Goal: Transaction & Acquisition: Purchase product/service

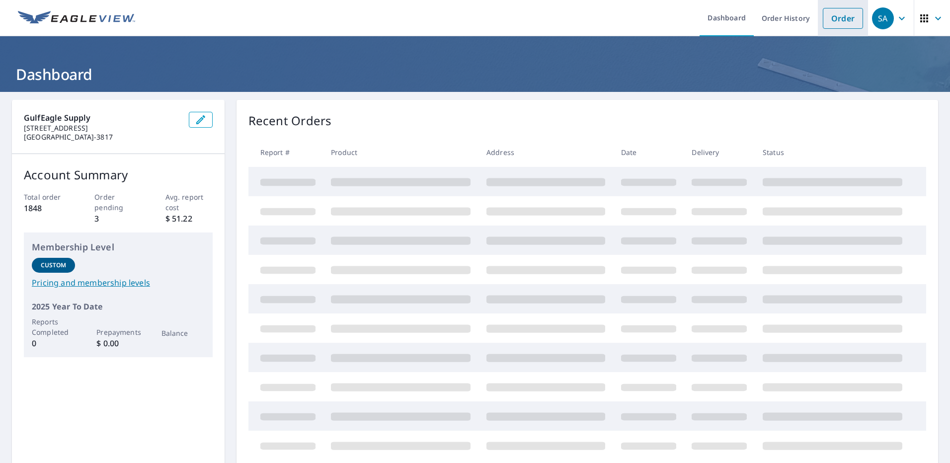
click at [825, 15] on link "Order" at bounding box center [843, 18] width 40 height 21
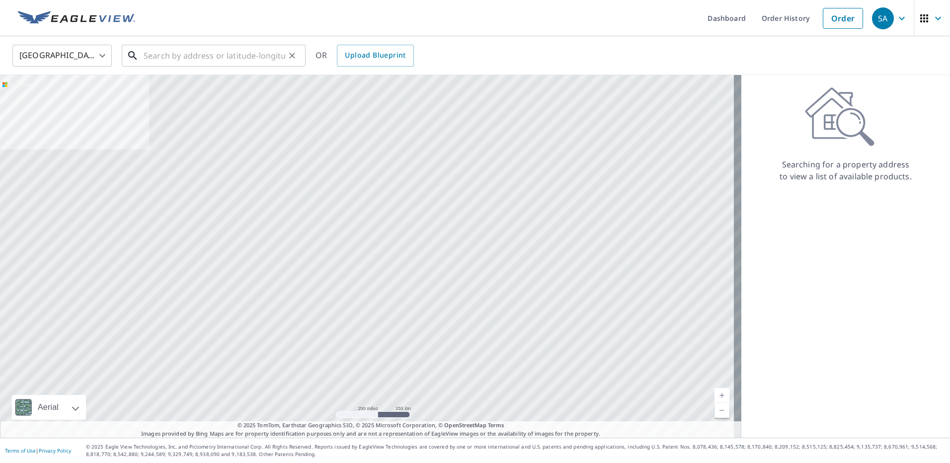
click at [155, 59] on input "text" at bounding box center [215, 56] width 142 height 28
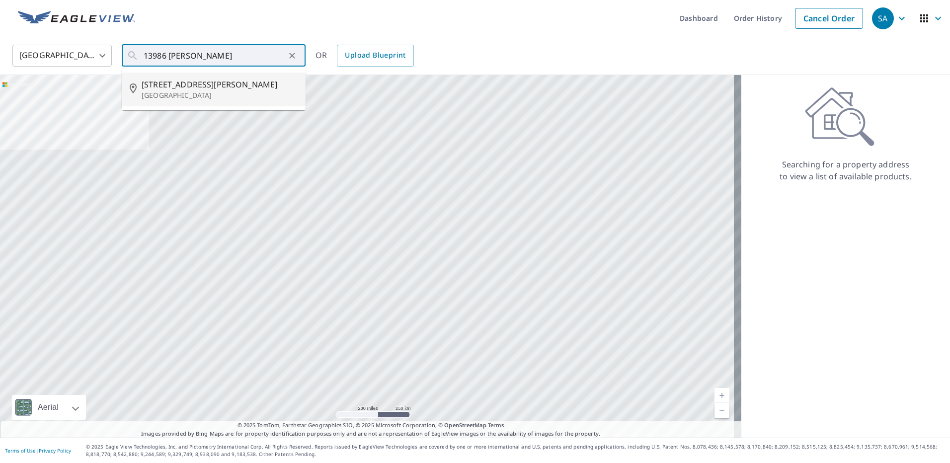
type input "13986 Bonnie Brae Dr Largo, FL 33774"
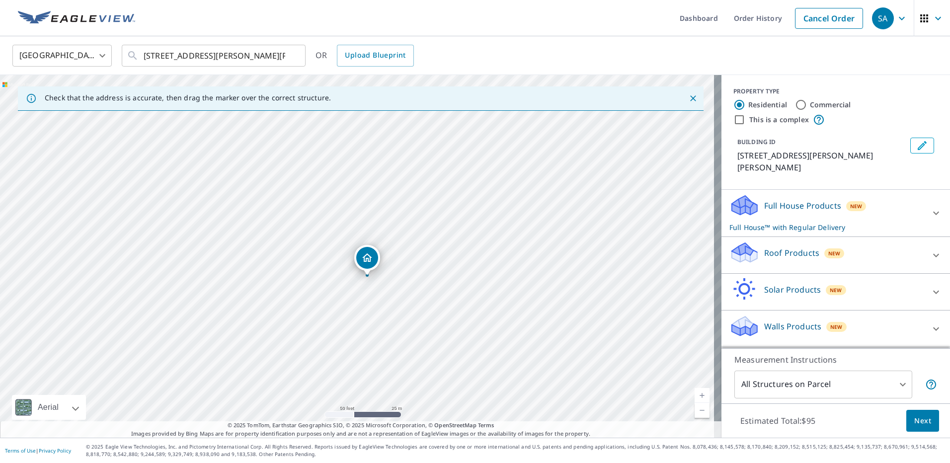
drag, startPoint x: 363, startPoint y: 201, endPoint x: 368, endPoint y: 361, distance: 160.1
click at [368, 361] on div "13986 Bonnie Brae Dr Largo, FL 33774" at bounding box center [361, 256] width 722 height 363
click at [740, 243] on icon at bounding box center [744, 249] width 25 height 12
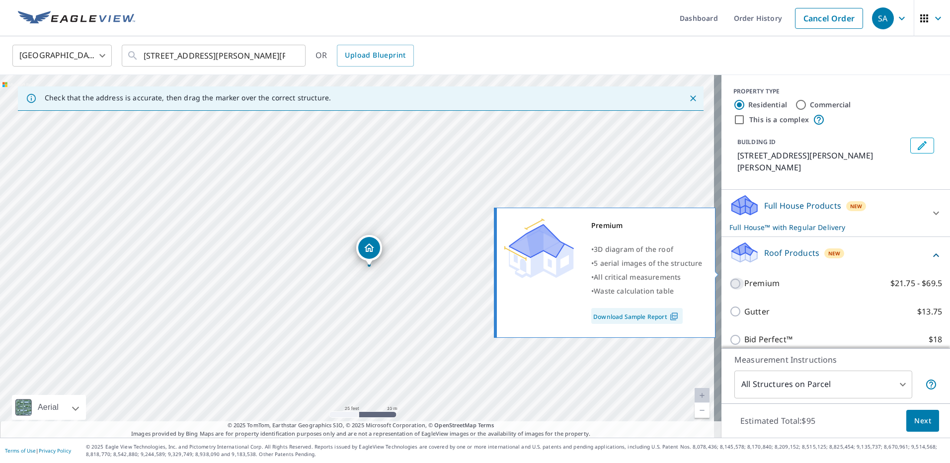
click at [730, 278] on input "Premium $21.75 - $69.5" at bounding box center [737, 284] width 15 height 12
checkbox input "true"
checkbox input "false"
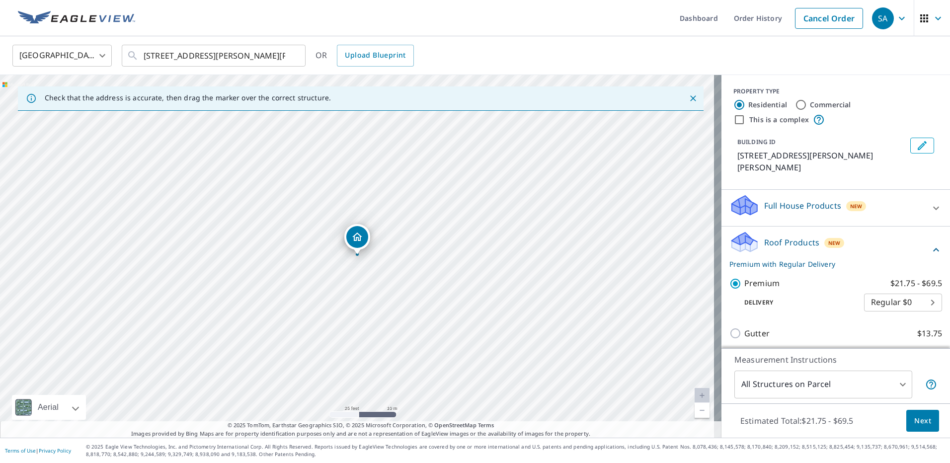
click at [921, 419] on span "Next" at bounding box center [923, 421] width 17 height 12
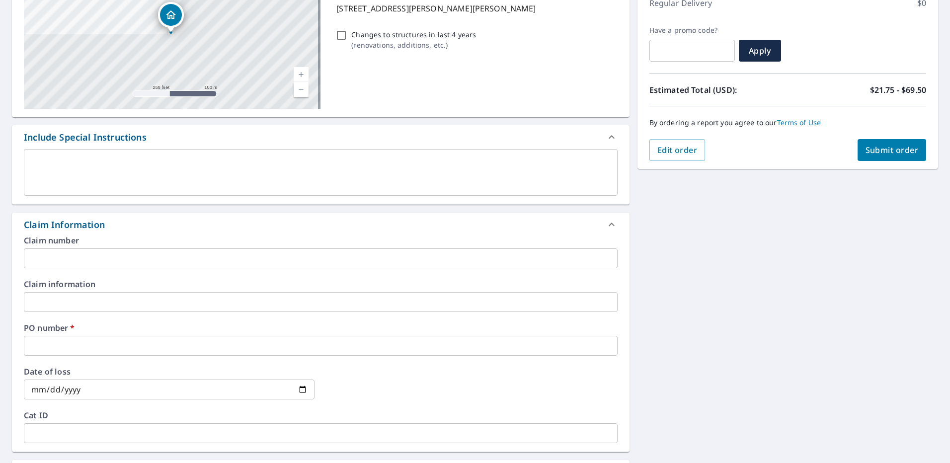
scroll to position [149, 0]
click at [57, 261] on input "text" at bounding box center [321, 258] width 594 height 20
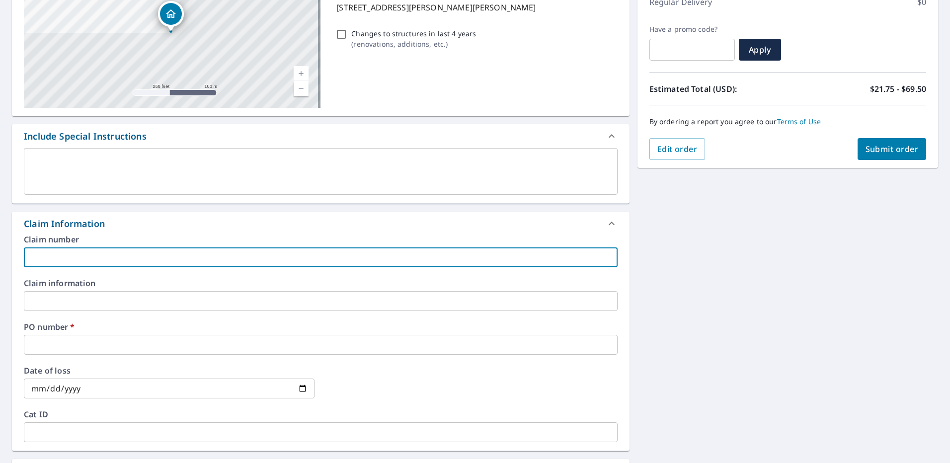
type input "s"
checkbox input "true"
type input "s0"
checkbox input "true"
type input "s00"
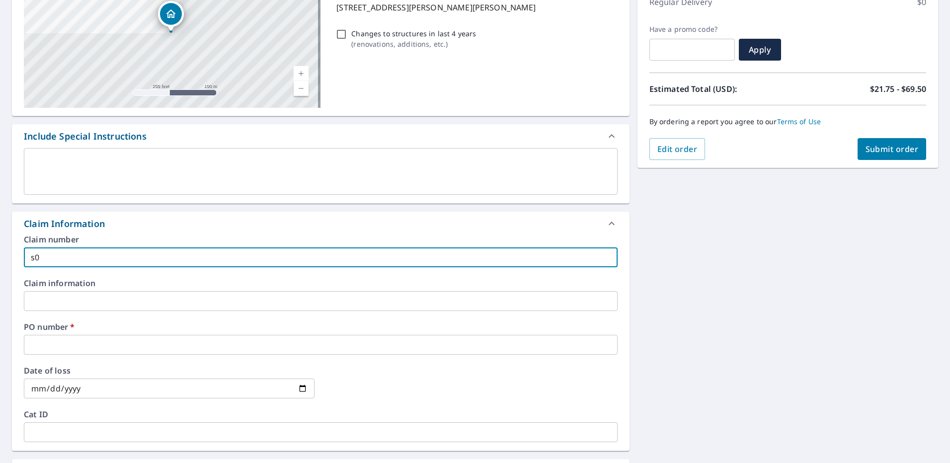
checkbox input "true"
type input "s002"
checkbox input "true"
type input "s0024"
checkbox input "true"
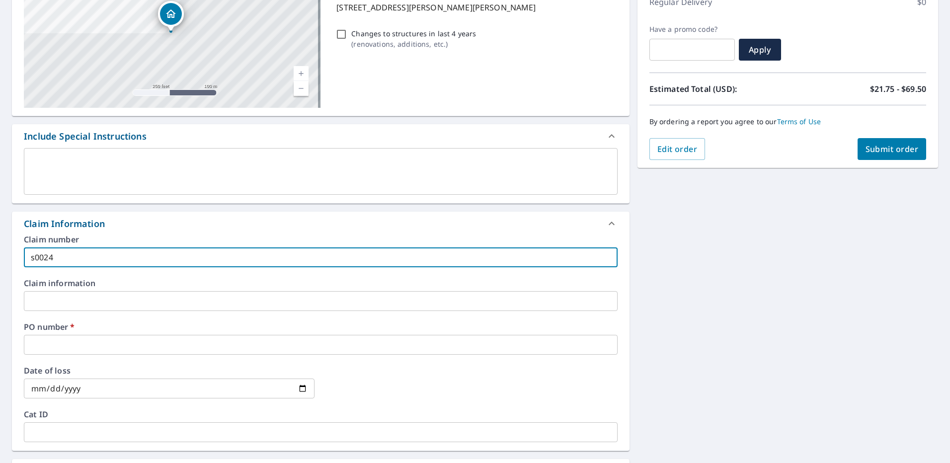
type input "s00246"
checkbox input "true"
type input "s002466"
checkbox input "true"
type input "s0024669"
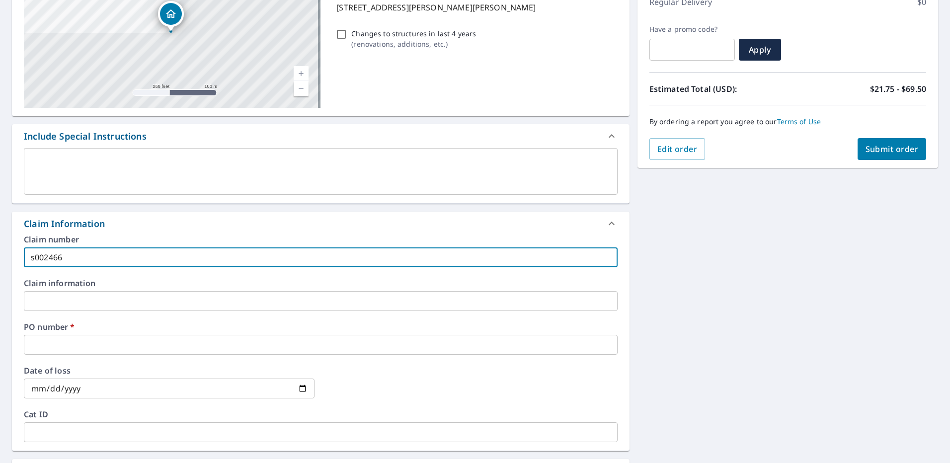
checkbox input "true"
type input "s00246695"
checkbox input "true"
type input "s002466953"
checkbox input "true"
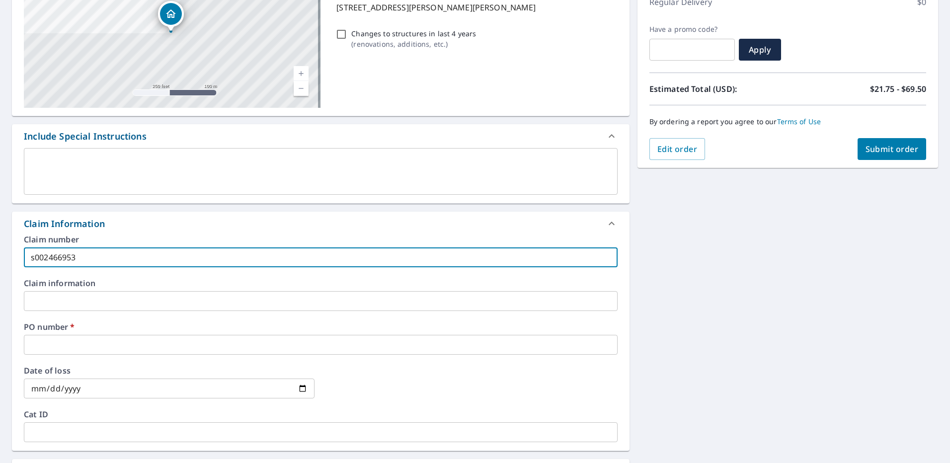
type input "s002466953"
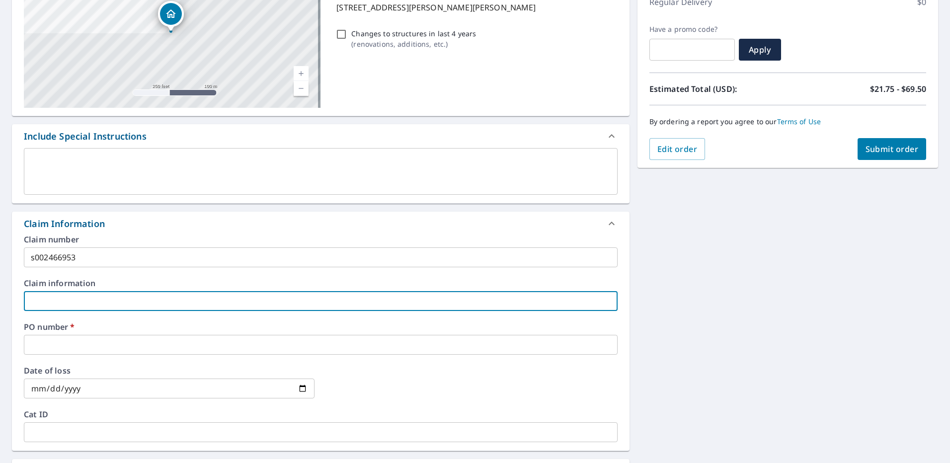
click at [127, 307] on input "text" at bounding box center [321, 301] width 594 height 20
type input "1"
checkbox input "true"
type input "13"
checkbox input "true"
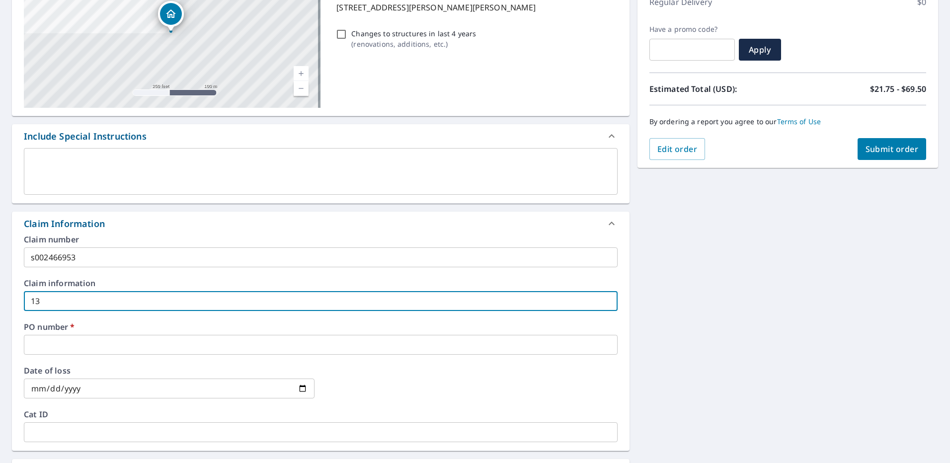
type input "139"
checkbox input "true"
type input "1398"
checkbox input "true"
type input "13986"
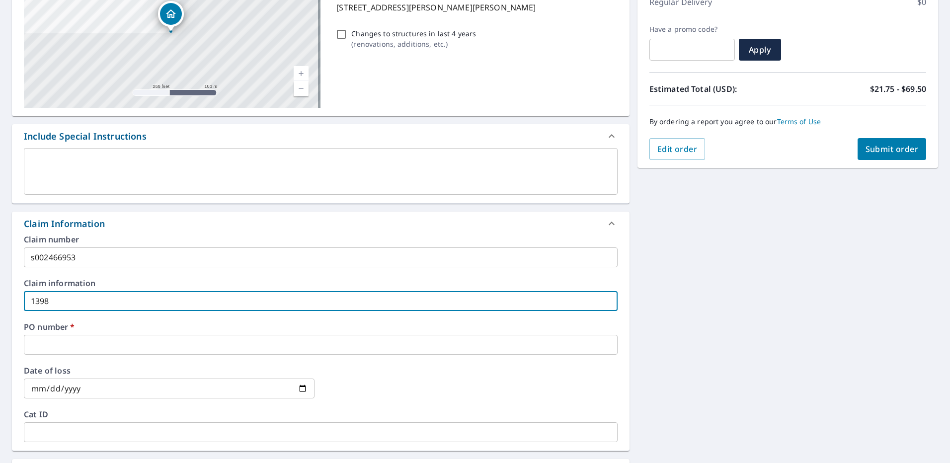
checkbox input "true"
type input "13986"
checkbox input "true"
type input "13986 b"
checkbox input "true"
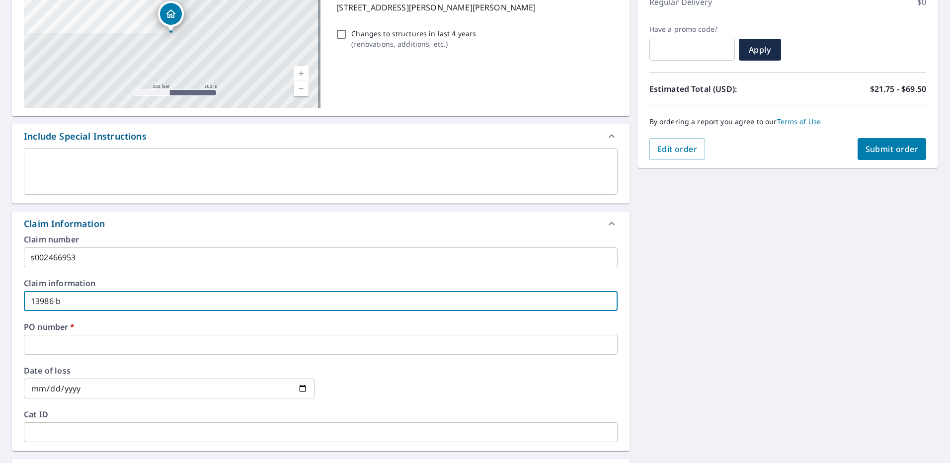
type input "13986 bo"
checkbox input "true"
type input "13986 bon"
checkbox input "true"
type input "13986 bonn"
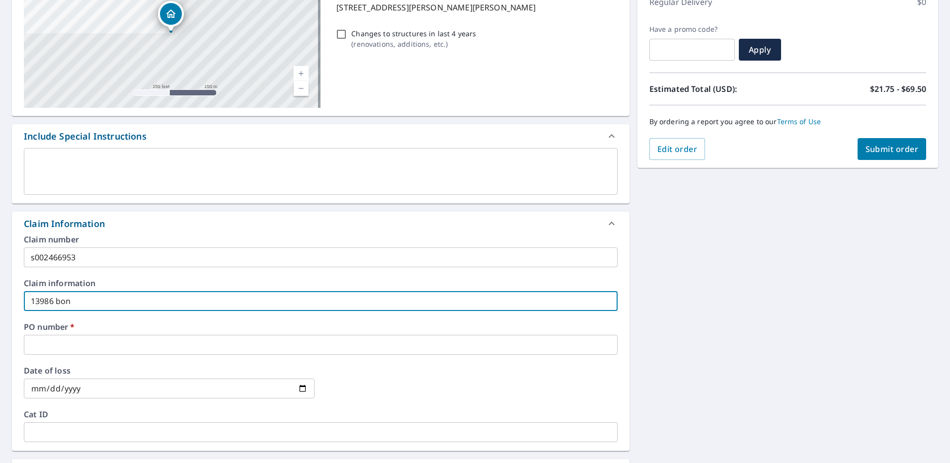
checkbox input "true"
type input "13986 bonni"
checkbox input "true"
type input "13986 bonnie"
checkbox input "true"
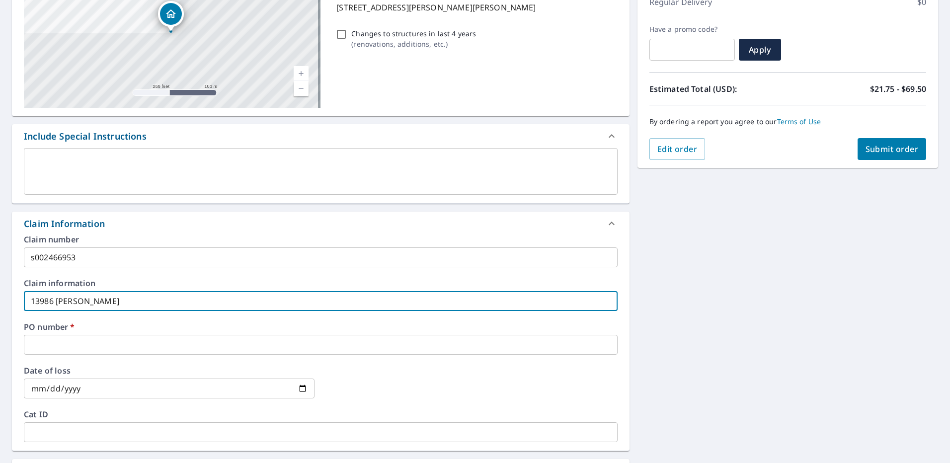
type input "13986 bonnie"
checkbox input "true"
type input "13986 bonnie b"
checkbox input "true"
type input "13986 bonnie br"
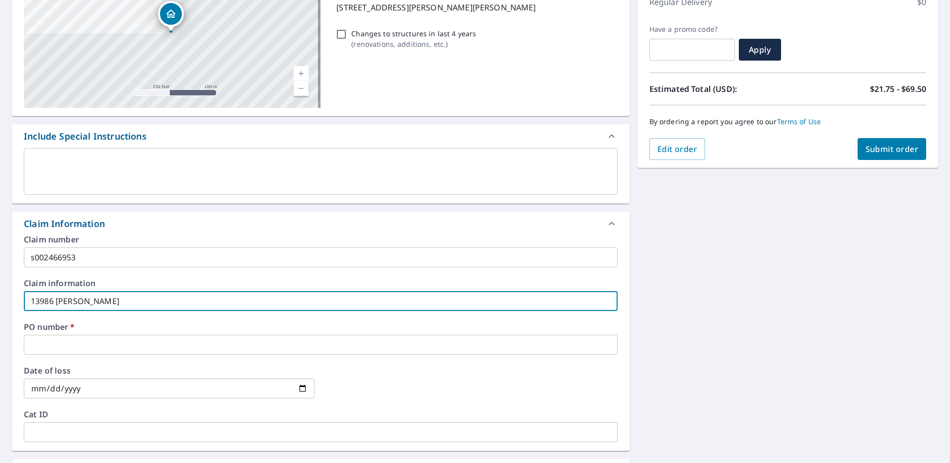
checkbox input "true"
type input "13986 bonnie bra"
checkbox input "true"
type input "13986 bonnie brae"
checkbox input "true"
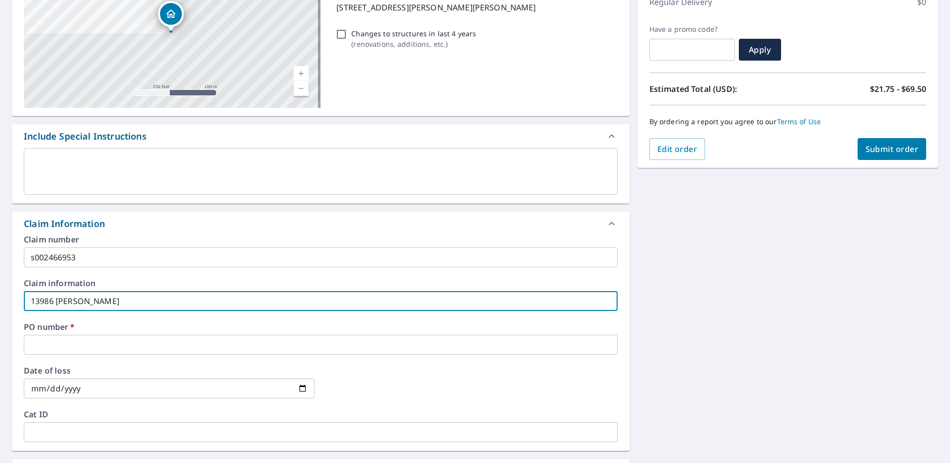
type input "13986 bonnie brae"
checkbox input "true"
type input "13986 bonnie brae r"
checkbox input "true"
type input "13986 bonnie brae"
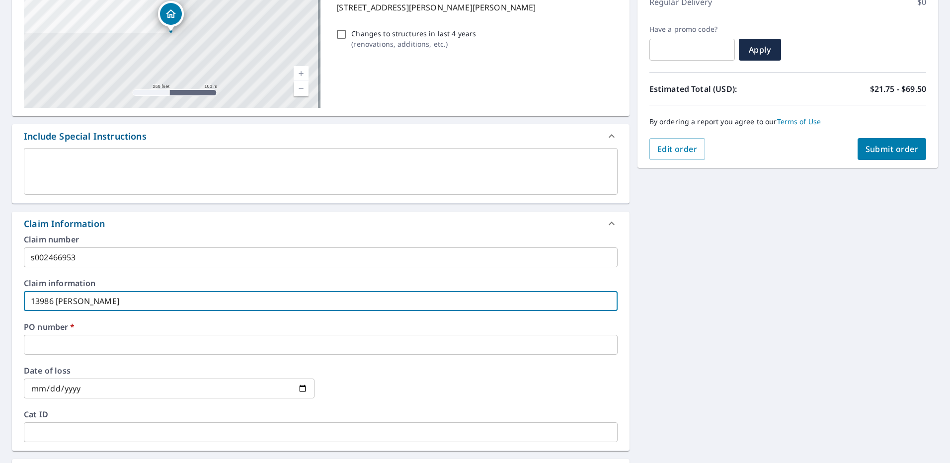
checkbox input "true"
type input "13986 bonnie brae d"
checkbox input "true"
type input "13986 bonnie brae dr"
checkbox input "true"
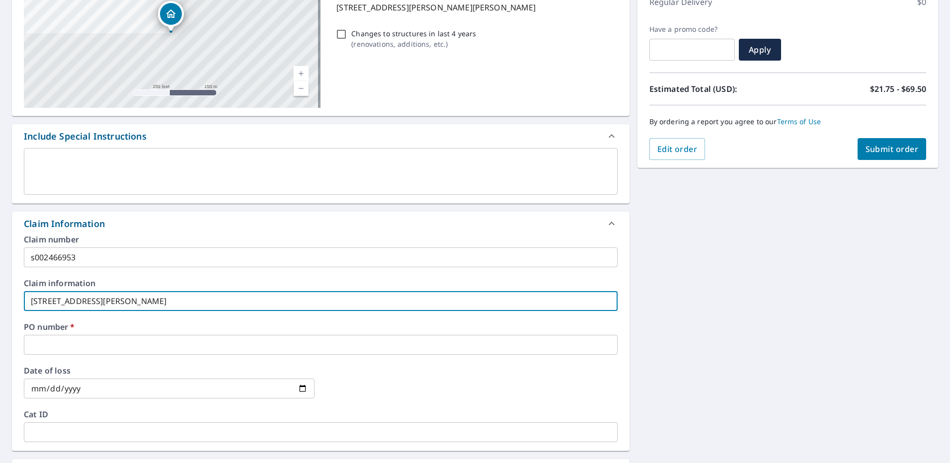
type input "13986 bonnie brae dr"
click at [98, 350] on input "text" at bounding box center [321, 345] width 594 height 20
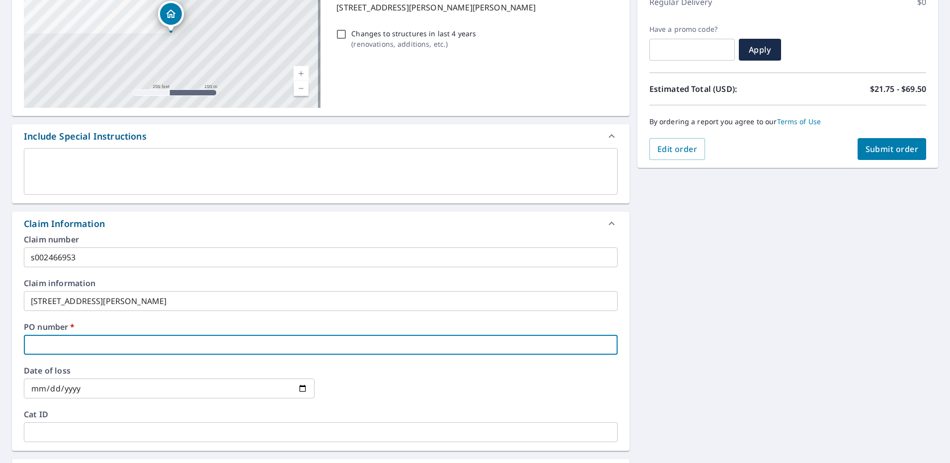
type input "P"
checkbox input "true"
type input "P0"
checkbox input "true"
type input "P00"
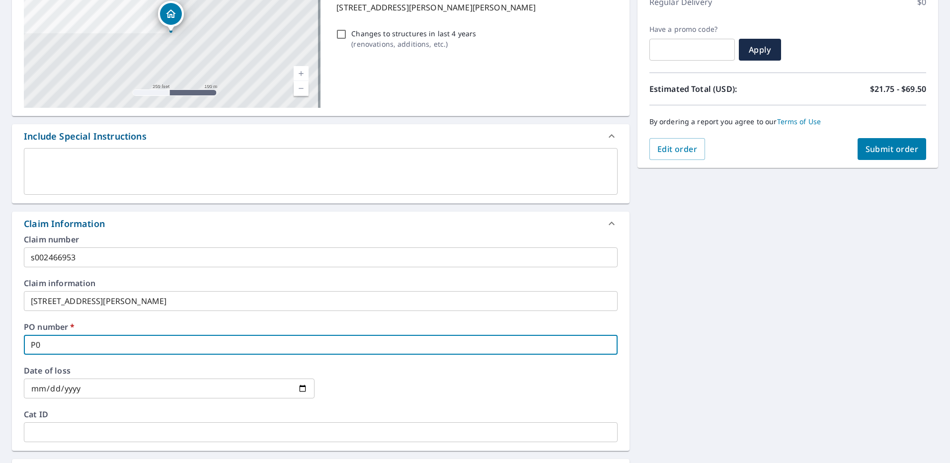
checkbox input "true"
type input "P000"
checkbox input "true"
type input "P0002"
checkbox input "true"
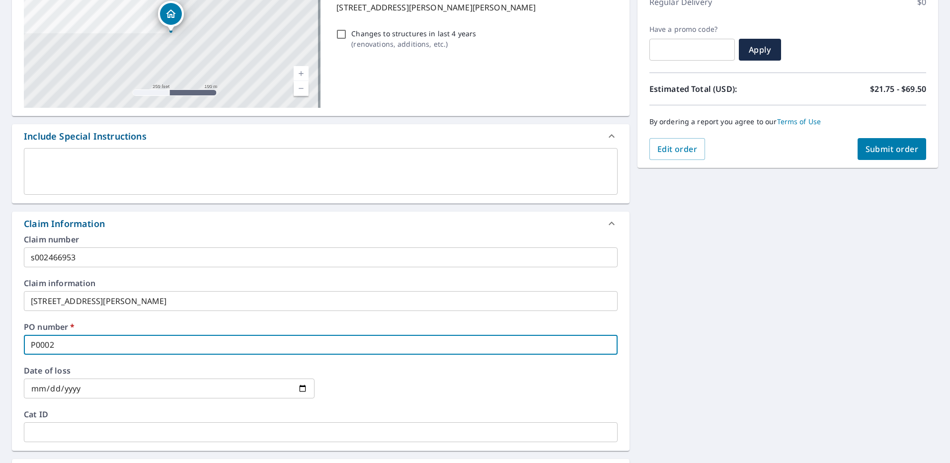
type input "P00028"
checkbox input "true"
type input "P000285"
checkbox input "true"
type input "P0002855"
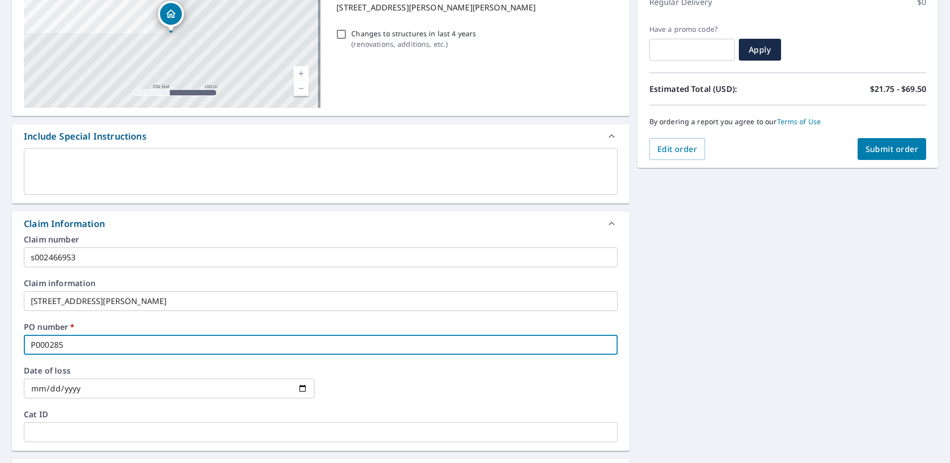
checkbox input "true"
type input "P00028556"
checkbox input "true"
type input "P000285561"
checkbox input "true"
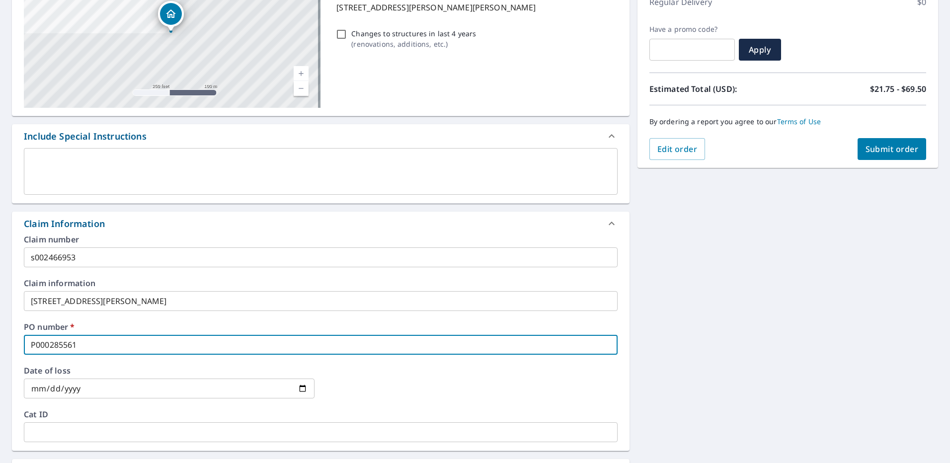
type input "P000285561"
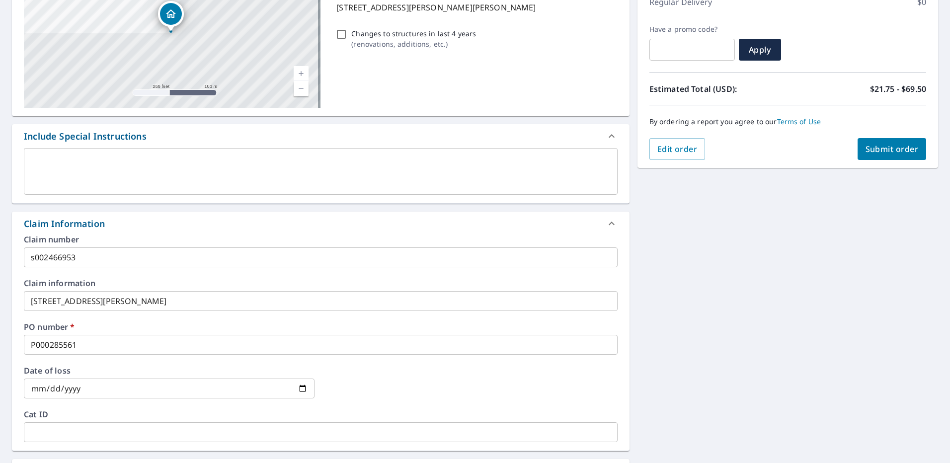
click at [821, 289] on div "13986 Bonnie Brae Dr Largo, FL 33774 Aerial Road A standard road map Aerial A d…" at bounding box center [475, 307] width 950 height 729
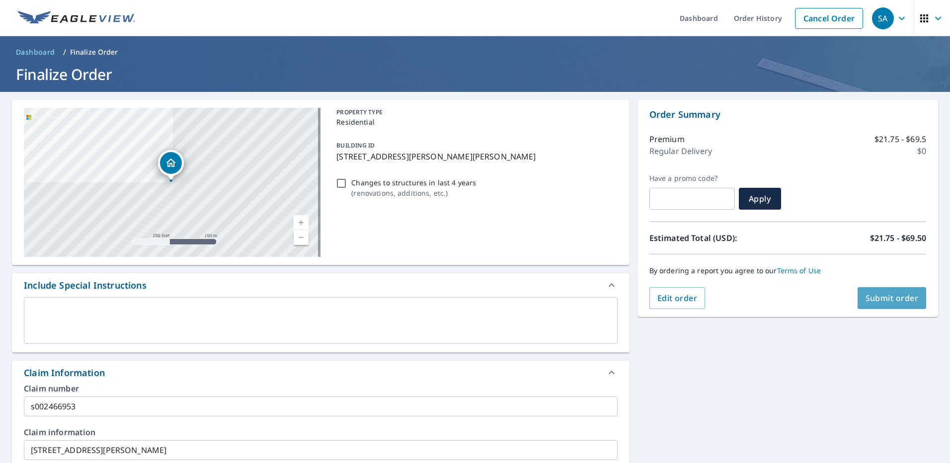
click at [872, 303] on span "Submit order" at bounding box center [892, 298] width 53 height 11
checkbox input "true"
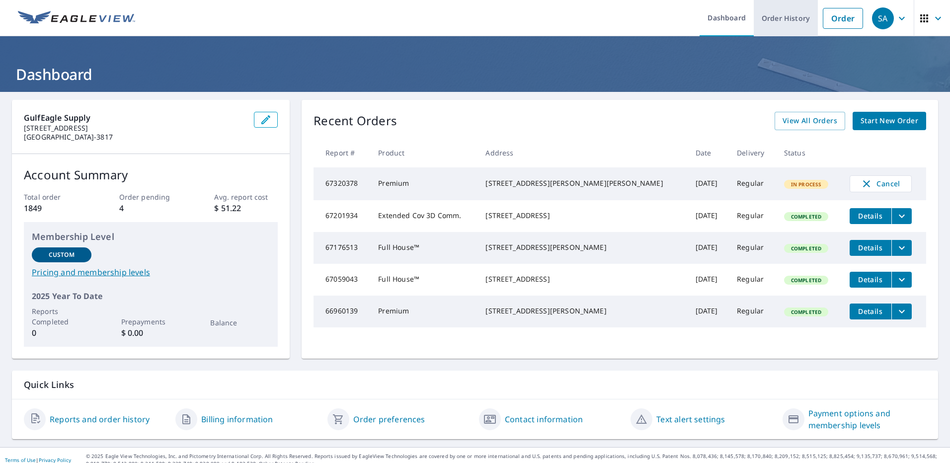
click at [772, 15] on link "Order History" at bounding box center [786, 18] width 64 height 36
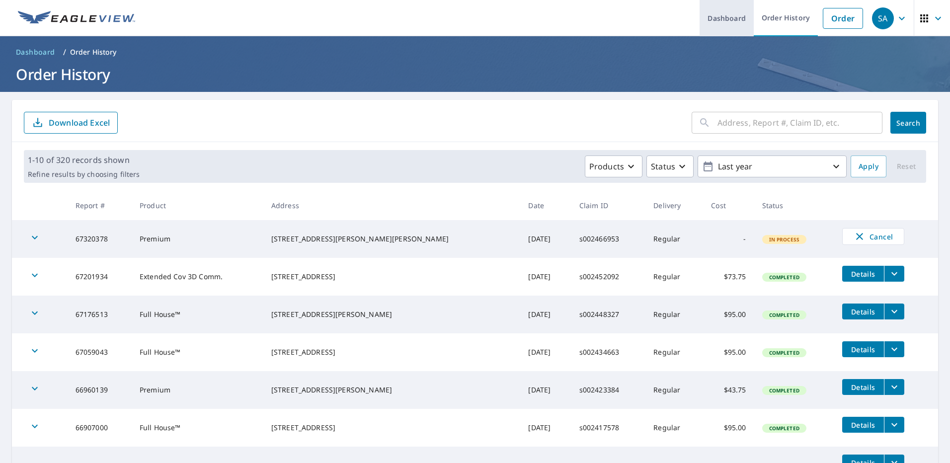
click at [726, 18] on link "Dashboard" at bounding box center [727, 18] width 54 height 36
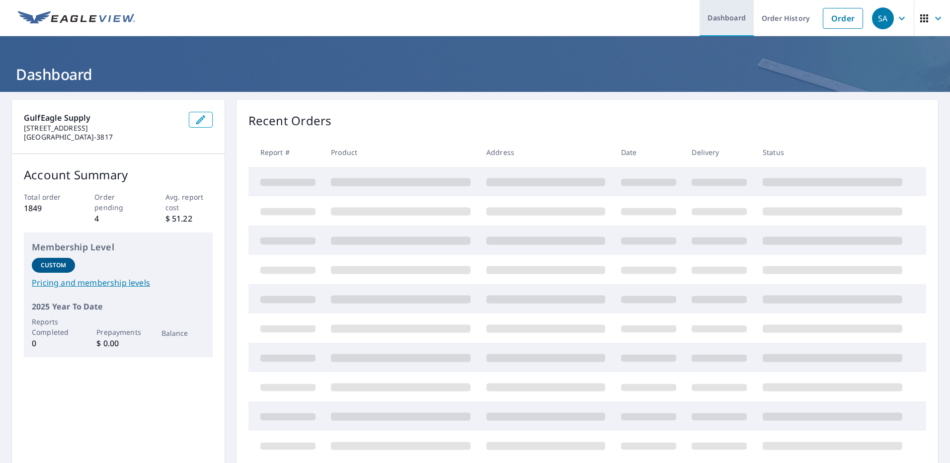
click at [726, 18] on link "Dashboard" at bounding box center [727, 18] width 54 height 36
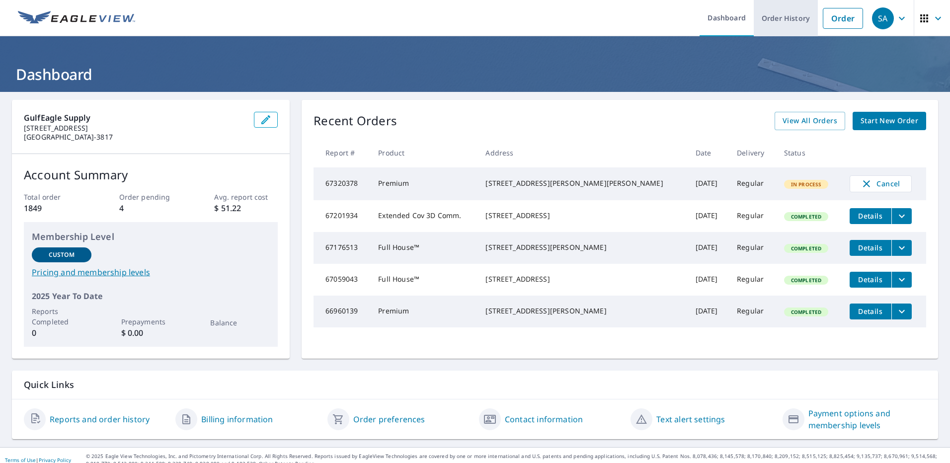
click at [773, 12] on link "Order History" at bounding box center [786, 18] width 64 height 36
click at [771, 13] on link "Order History" at bounding box center [786, 18] width 64 height 36
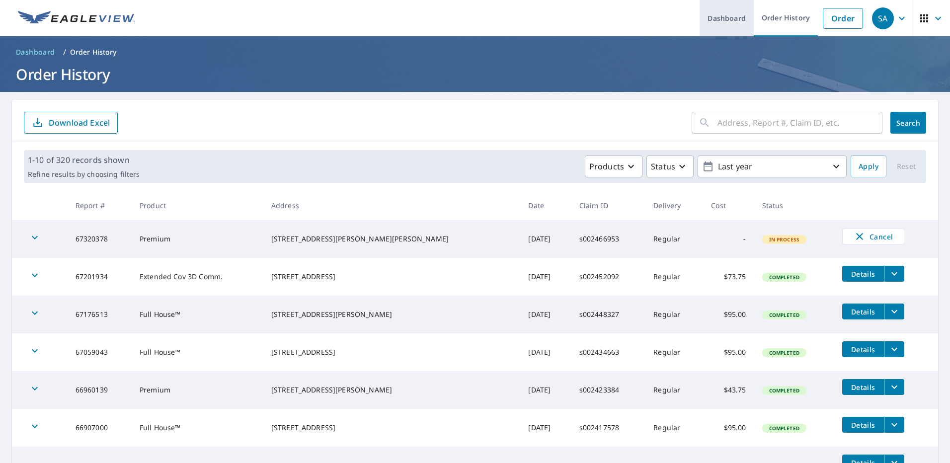
click at [727, 17] on link "Dashboard" at bounding box center [727, 18] width 54 height 36
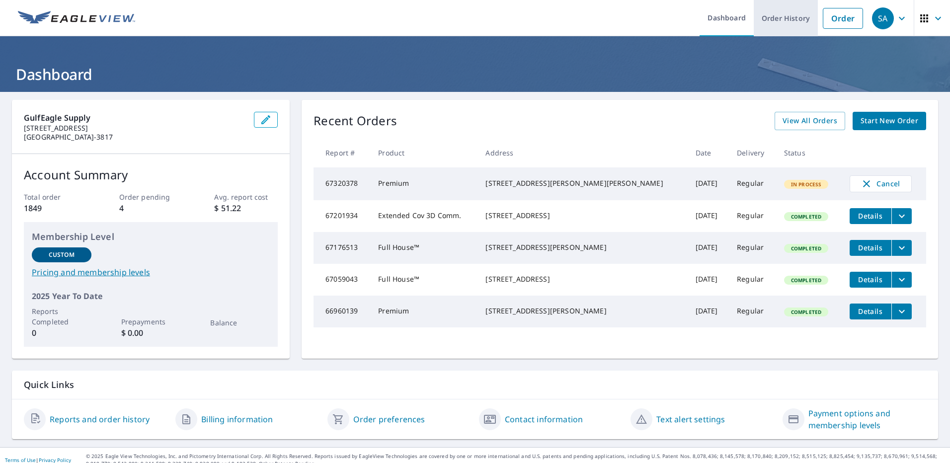
click at [776, 15] on link "Order History" at bounding box center [786, 18] width 64 height 36
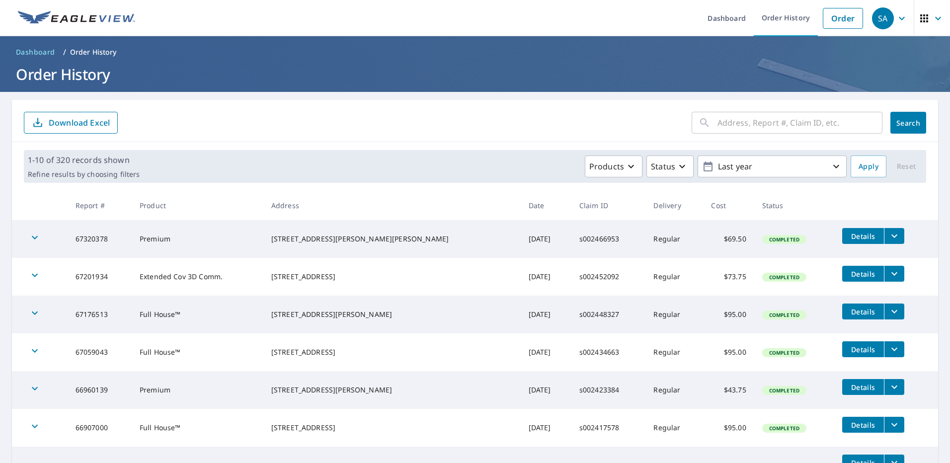
click at [848, 238] on span "Details" at bounding box center [863, 236] width 30 height 9
click at [892, 236] on icon "filesDropdownBtn-67320378" at bounding box center [895, 236] width 6 height 3
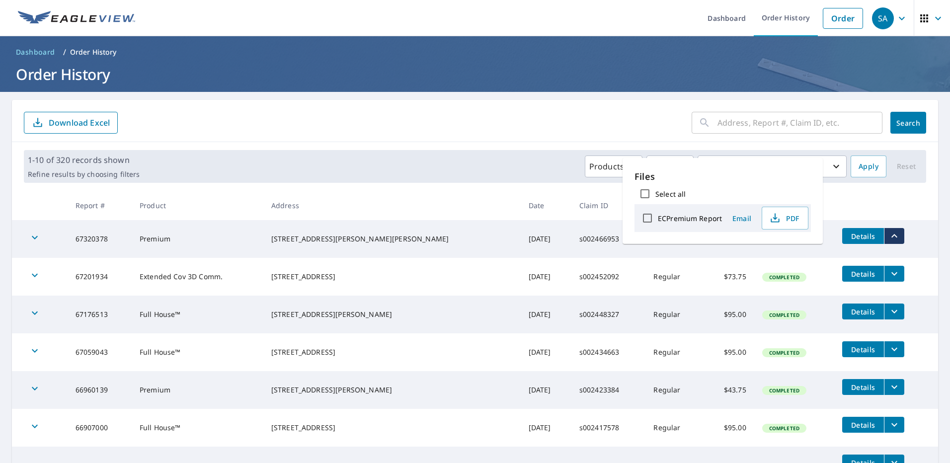
click at [675, 219] on label "ECPremium Report" at bounding box center [690, 218] width 64 height 9
click at [658, 219] on input "ECPremium Report" at bounding box center [647, 218] width 21 height 21
checkbox input "true"
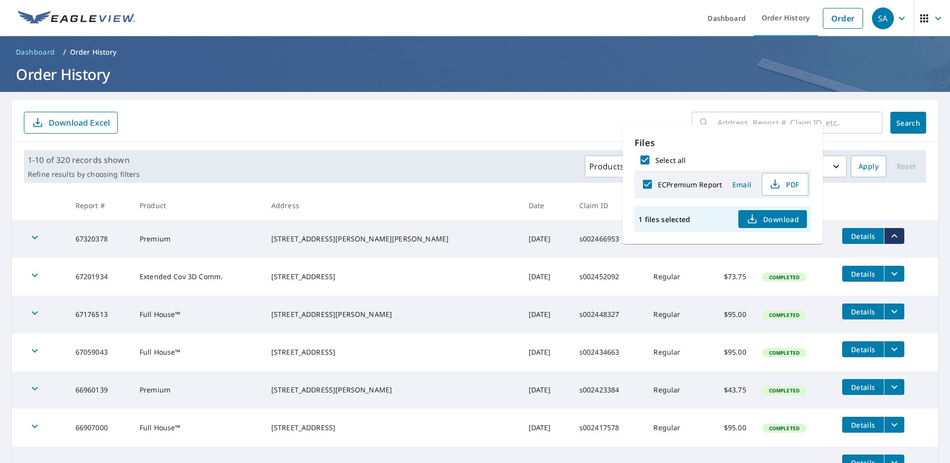
click at [773, 218] on span "Download" at bounding box center [773, 219] width 53 height 12
